Goal: Obtain resource: Download file/media

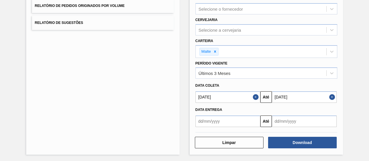
scroll to position [78, 0]
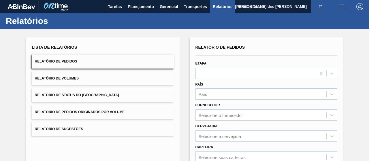
scroll to position [105, 0]
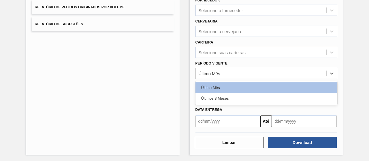
click at [217, 75] on div "Último Mês" at bounding box center [210, 73] width 22 height 5
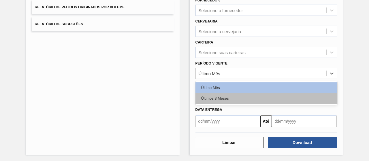
click at [212, 97] on div "Últimos 3 Meses" at bounding box center [267, 98] width 142 height 11
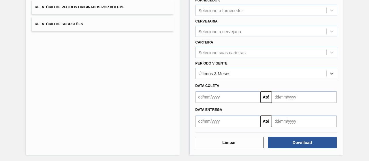
click at [225, 50] on div "Selecione suas carteiras" at bounding box center [222, 52] width 47 height 5
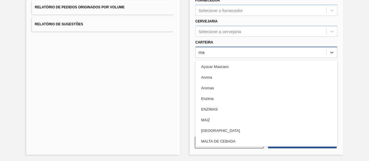
type input "mal"
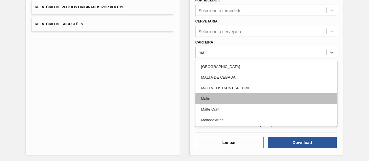
click at [199, 95] on div "Malte" at bounding box center [267, 99] width 142 height 11
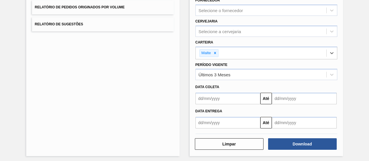
click at [221, 100] on input "text" at bounding box center [228, 99] width 65 height 12
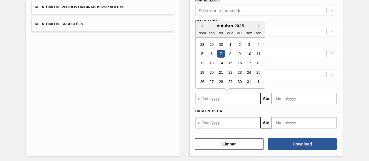
click at [203, 26] on div "outubro 2025" at bounding box center [230, 25] width 69 height 5
click at [200, 27] on div "outubro 2025" at bounding box center [230, 25] width 69 height 5
click at [201, 25] on button "Previous Month" at bounding box center [201, 26] width 4 height 4
click at [201, 27] on div "setembro 2025" at bounding box center [230, 25] width 69 height 5
click at [202, 28] on div "dom seg ter qua qui sex sab" at bounding box center [230, 32] width 69 height 9
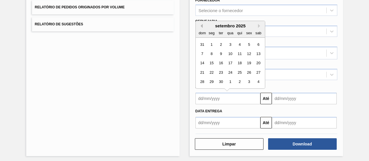
click at [201, 25] on button "Previous Month" at bounding box center [201, 26] width 4 height 4
click at [219, 42] on div "1" at bounding box center [221, 45] width 8 height 8
type input "01/07/2025"
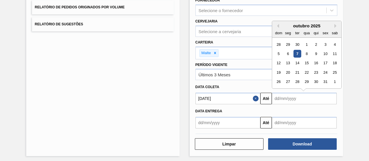
click at [296, 98] on input "text" at bounding box center [304, 99] width 65 height 12
click at [297, 54] on div "7" at bounding box center [298, 54] width 8 height 8
type input "[DATE]"
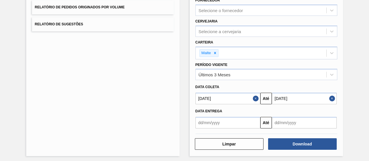
click at [276, 138] on div "Download" at bounding box center [303, 144] width 73 height 13
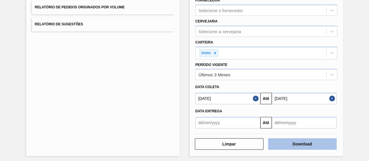
click at [278, 143] on button "Download" at bounding box center [302, 145] width 69 height 12
